Goal: Information Seeking & Learning: Learn about a topic

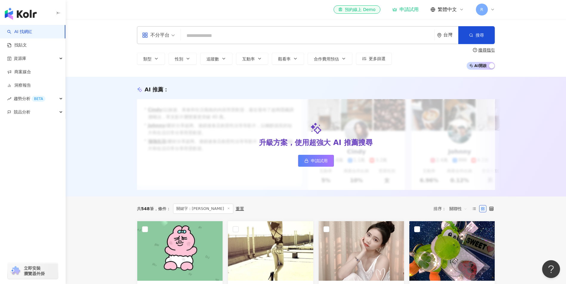
type input "*******"
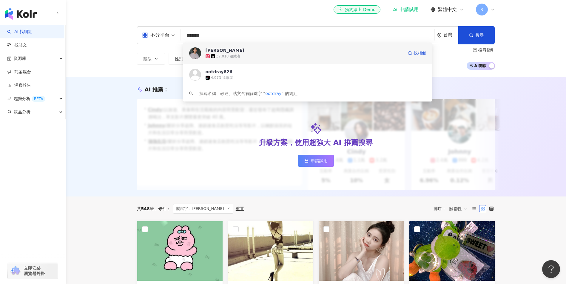
click at [223, 54] on div "37,018 追蹤者" at bounding box center [228, 56] width 24 height 5
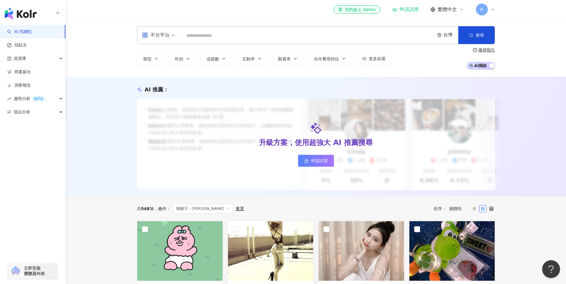
paste input "******"
type input "******"
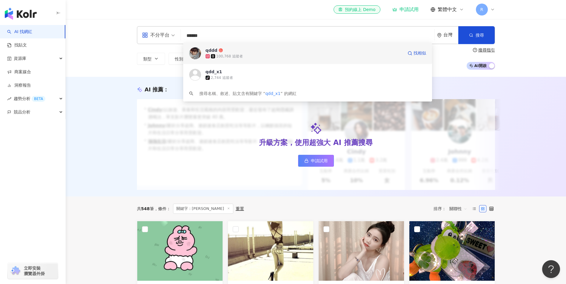
click at [213, 56] on icon at bounding box center [212, 56] width 3 height 3
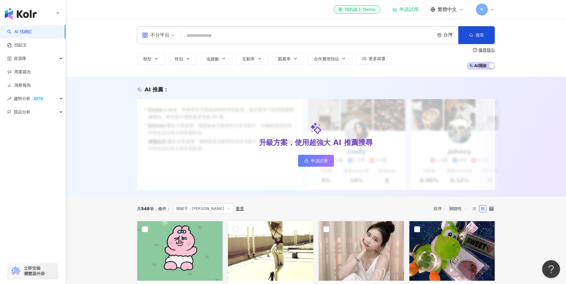
paste input "**********"
type input "**********"
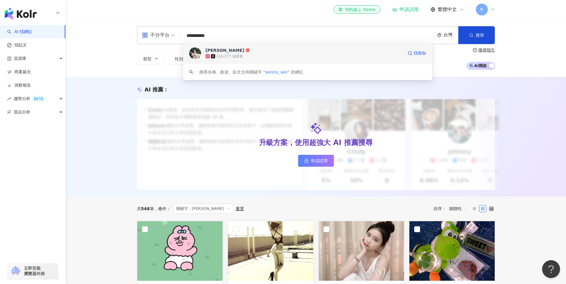
click at [223, 55] on div "114,177 追蹤者" at bounding box center [229, 56] width 27 height 5
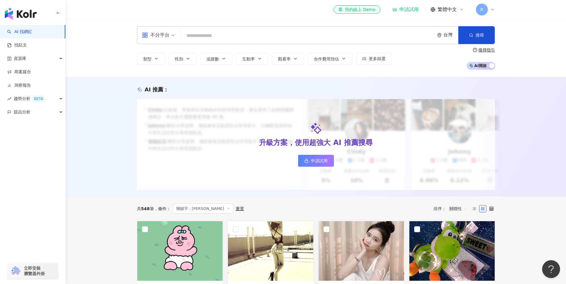
paste input "********"
type input "********"
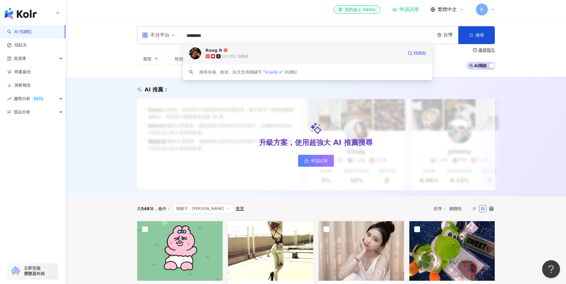
click at [239, 52] on span "Rong R" at bounding box center [303, 50] width 197 height 6
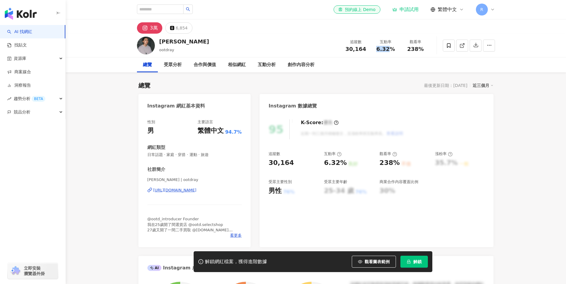
drag, startPoint x: 374, startPoint y: 49, endPoint x: 395, endPoint y: 49, distance: 20.9
click at [395, 49] on div "6.32%" at bounding box center [385, 49] width 23 height 6
drag, startPoint x: 395, startPoint y: 49, endPoint x: 376, endPoint y: 47, distance: 19.5
click at [376, 47] on div "6.32%" at bounding box center [385, 49] width 23 height 6
copy span "6.32%"
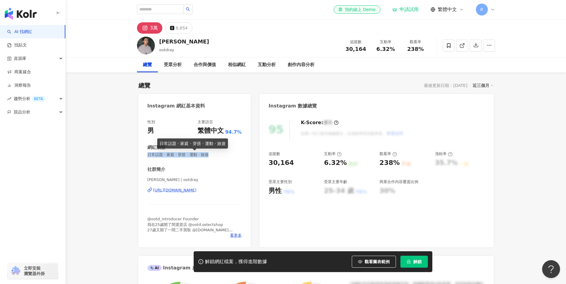
drag, startPoint x: 148, startPoint y: 156, endPoint x: 222, endPoint y: 156, distance: 73.9
click at [222, 156] on span "日常話題 · 家庭 · 穿搭 · 運動 · 旅遊" at bounding box center [194, 154] width 95 height 5
copy span "日常話題 · 家庭 · 穿搭 · 運動 · 旅遊"
click at [269, 66] on div "互動分析" at bounding box center [267, 64] width 18 height 7
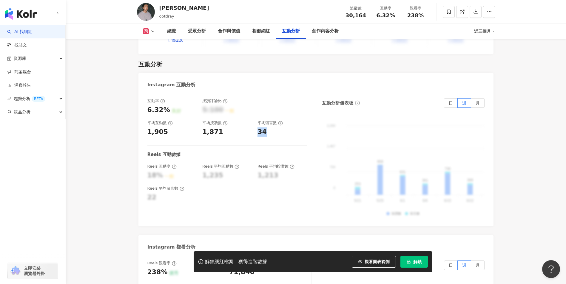
drag, startPoint x: 256, startPoint y: 117, endPoint x: 271, endPoint y: 117, distance: 15.5
click at [271, 117] on div "互動率 6.32% 良好 按讚評論比 5:100 一般 平均互動數 1,905 平均按讚數 1,871 平均留言數 34" at bounding box center [226, 117] width 159 height 38
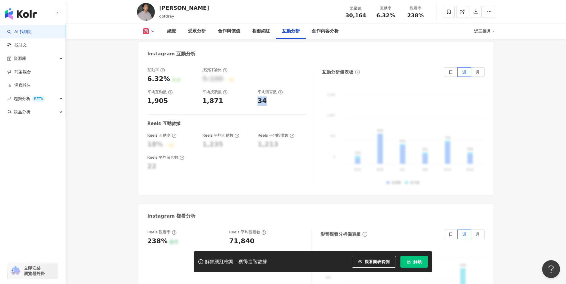
scroll to position [1353, 0]
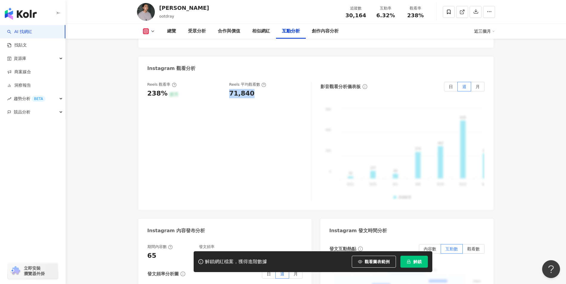
drag, startPoint x: 227, startPoint y: 78, endPoint x: 256, endPoint y: 75, distance: 29.8
click at [256, 82] on div "Reels 觀看率 238% 優秀 Reels 平均觀看數 71,840" at bounding box center [226, 90] width 158 height 16
copy div "71,840"
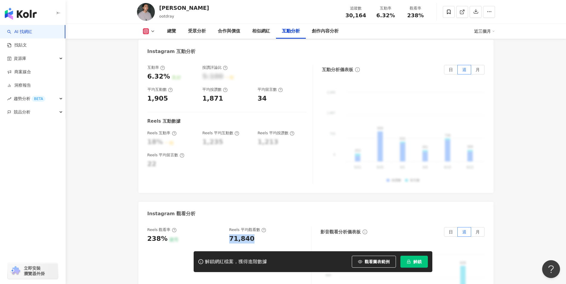
scroll to position [1204, 0]
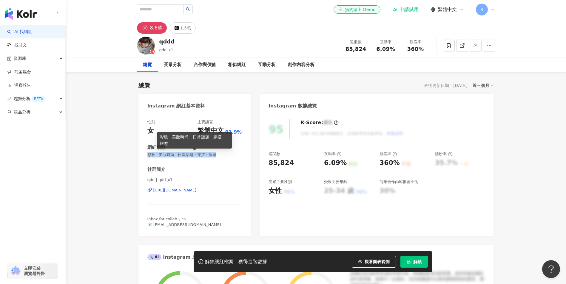
drag, startPoint x: 148, startPoint y: 155, endPoint x: 226, endPoint y: 155, distance: 78.1
click at [226, 155] on span "彩妝 · 美妝時尚 · 日常話題 · 穿搭 · 旅遊" at bounding box center [194, 154] width 95 height 5
copy span "彩妝 · 美妝時尚 · 日常話題 · 穿搭 · 旅遊"
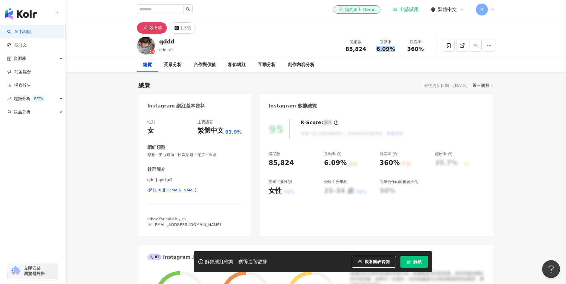
drag, startPoint x: 376, startPoint y: 50, endPoint x: 394, endPoint y: 49, distance: 18.2
click at [394, 49] on div "6.09%" at bounding box center [385, 49] width 23 height 6
copy span "6.09%"
click at [266, 64] on div "互動分析" at bounding box center [267, 64] width 18 height 7
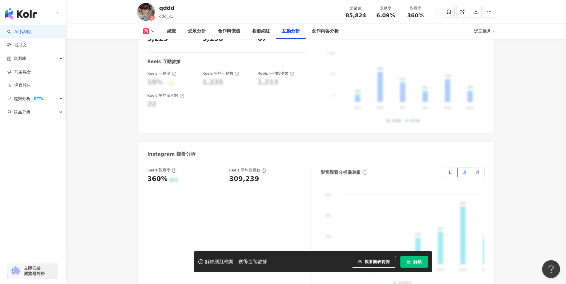
scroll to position [1372, 0]
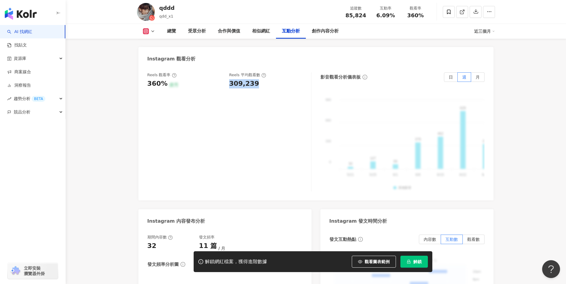
drag, startPoint x: 256, startPoint y: 48, endPoint x: 230, endPoint y: 50, distance: 26.0
click at [230, 79] on div "309,239" at bounding box center [267, 83] width 76 height 9
copy div "309,239"
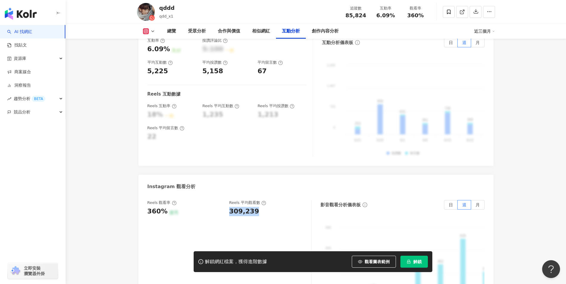
scroll to position [1223, 0]
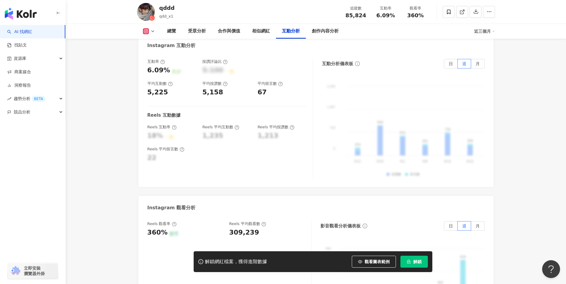
click at [256, 125] on div "Reels 互動率 18% 一般 Reels 平均互動數 1,235 Reels 平均按讚數 1,213" at bounding box center [226, 133] width 159 height 16
drag, startPoint x: 150, startPoint y: 82, endPoint x: 162, endPoint y: 83, distance: 12.5
click at [162, 112] on div "Reels 互動數據" at bounding box center [163, 115] width 33 height 6
drag, startPoint x: 162, startPoint y: 83, endPoint x: 157, endPoint y: 82, distance: 5.1
click at [157, 112] on div "Reels 互動數據" at bounding box center [163, 115] width 33 height 6
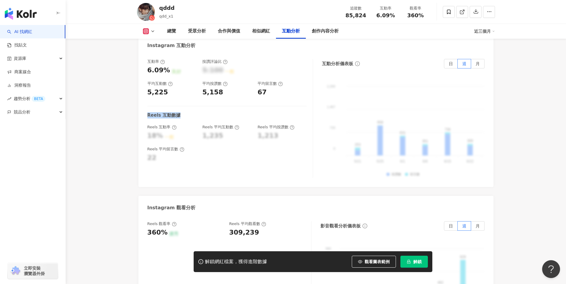
drag, startPoint x: 147, startPoint y: 79, endPoint x: 182, endPoint y: 79, distance: 35.2
click at [182, 112] on div "Reels 互動數據" at bounding box center [226, 115] width 159 height 6
drag, startPoint x: 182, startPoint y: 79, endPoint x: 166, endPoint y: 77, distance: 16.3
click at [166, 112] on div "Reels 互動數據" at bounding box center [163, 115] width 33 height 6
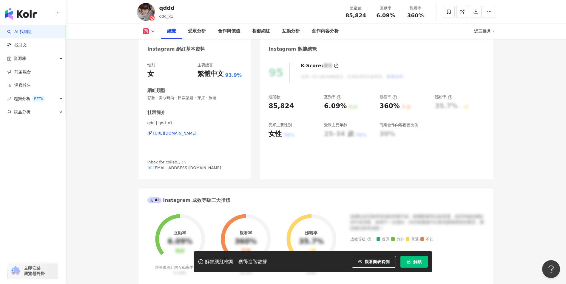
scroll to position [0, 0]
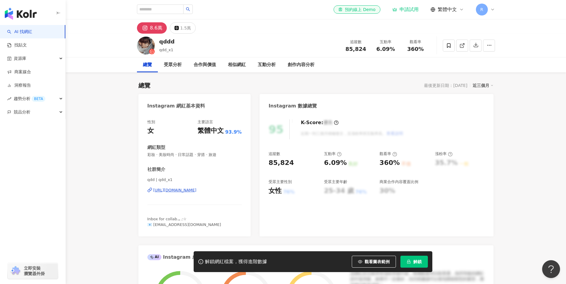
click at [151, 136] on div "性別 女 主要語言 繁體中文 93.9% 網紅類型 彩妝 · 美妝時尚 · 日常話題 · 穿搭 · 旅遊 社群簡介 qdd | qdd_x1 https://…" at bounding box center [194, 174] width 95 height 108
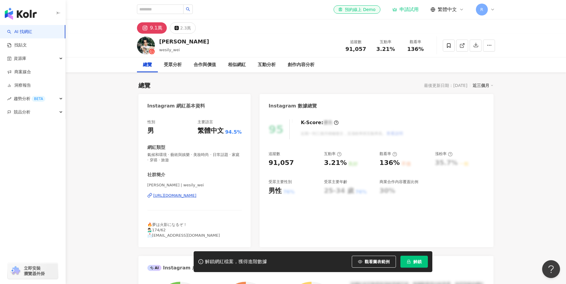
drag, startPoint x: 183, startPoint y: 162, endPoint x: 148, endPoint y: 157, distance: 36.2
click at [148, 157] on span "氣候和環境 · 藝術與娛樂 · 美妝時尚 · 日常話題 · 家庭 · 穿搭 · 旅遊" at bounding box center [194, 157] width 95 height 11
click at [261, 67] on div "互動分析" at bounding box center [267, 64] width 18 height 7
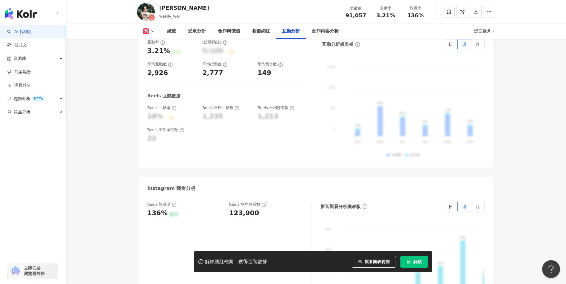
scroll to position [1214, 0]
drag, startPoint x: 229, startPoint y: 198, endPoint x: 256, endPoint y: 198, distance: 26.8
click at [256, 208] on div "123,900" at bounding box center [267, 212] width 76 height 9
copy div "123,900"
drag, startPoint x: 375, startPoint y: 14, endPoint x: 394, endPoint y: 14, distance: 19.1
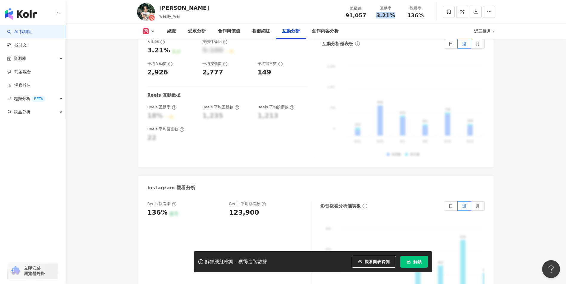
click at [394, 14] on div "3.21%" at bounding box center [385, 16] width 23 height 6
copy span "3.21%"
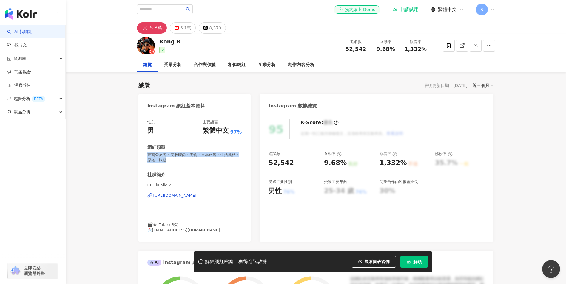
drag, startPoint x: 182, startPoint y: 158, endPoint x: 138, endPoint y: 156, distance: 44.2
click at [138, 156] on div "性別 男 主要語言 繁體中文 97% 網紅類型 東南亞旅遊 · 美妝時尚 · 美食 · 日本旅遊 · 生活風格 · 穿搭 · 旅遊 社群簡介 RL | kua…" at bounding box center [194, 178] width 112 height 129
copy span "東南亞旅遊 · 美妝時尚 · 美食 · 日本旅遊 · 生活風格 · 穿搭 · 旅遊"
drag, startPoint x: 374, startPoint y: 49, endPoint x: 392, endPoint y: 49, distance: 18.5
click at [392, 49] on div "互動率 9.68%" at bounding box center [386, 45] width 30 height 13
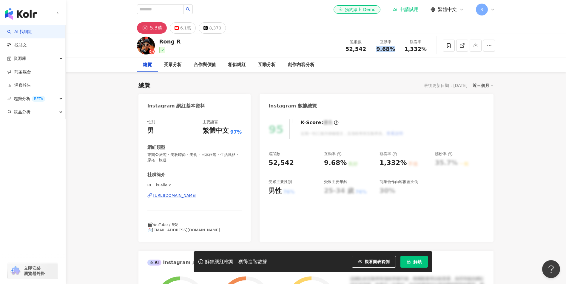
copy span "9.68%"
click at [271, 64] on div "互動分析" at bounding box center [267, 64] width 18 height 7
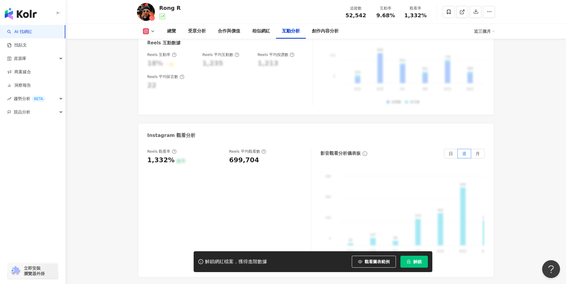
scroll to position [1295, 0]
drag, startPoint x: 230, startPoint y: 137, endPoint x: 257, endPoint y: 137, distance: 27.7
click at [257, 155] on div "699,704" at bounding box center [267, 159] width 76 height 9
copy div "699,704"
click at [171, 33] on div "總覽" at bounding box center [171, 31] width 9 height 7
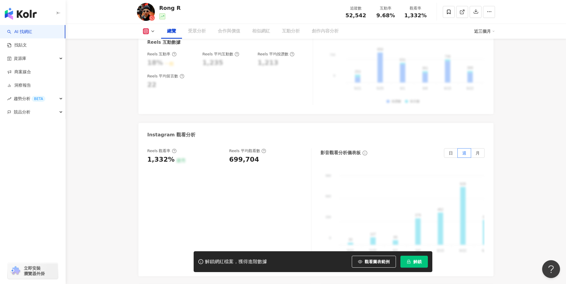
scroll to position [37, 0]
